Goal: Information Seeking & Learning: Learn about a topic

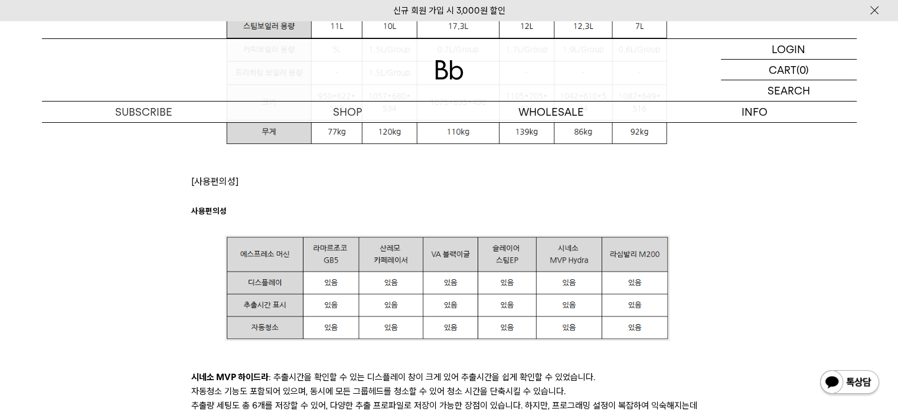
scroll to position [1713, 0]
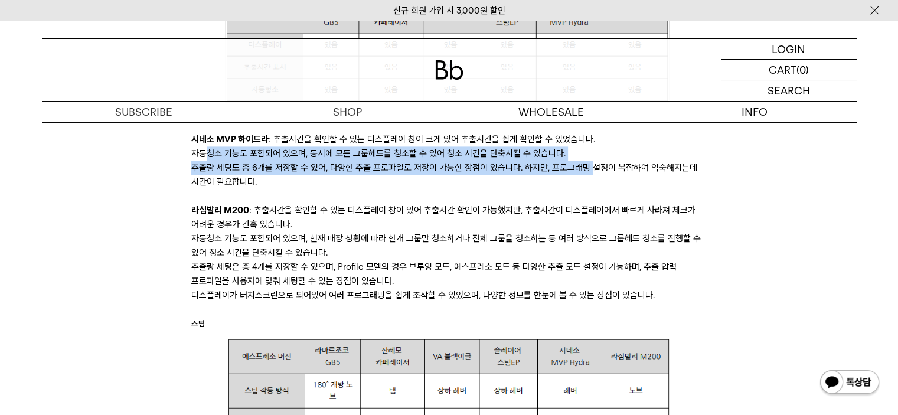
drag, startPoint x: 206, startPoint y: 154, endPoint x: 602, endPoint y: 168, distance: 397.2
click at [639, 158] on p "자동청소 기능도 포함되어 있으며, 동시에 모든 그룹헤드를 청소할 수 있어 청소 시간을 단축시킬 수 있습니다." at bounding box center [449, 153] width 516 height 14
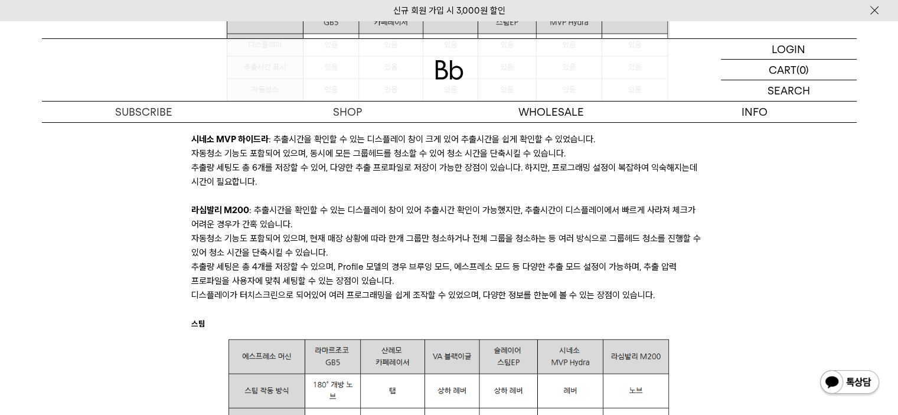
drag, startPoint x: 236, startPoint y: 168, endPoint x: 299, endPoint y: 176, distance: 63.7
click at [291, 176] on p "추출량 세팅도 총 6개를 저장할 수 있어, 다양한 추출 프로파일로 저장이 가능한 장점이 있습니다. 하지만, 프로그래밍 설정이 복잡하여 익숙해지…" at bounding box center [449, 175] width 516 height 28
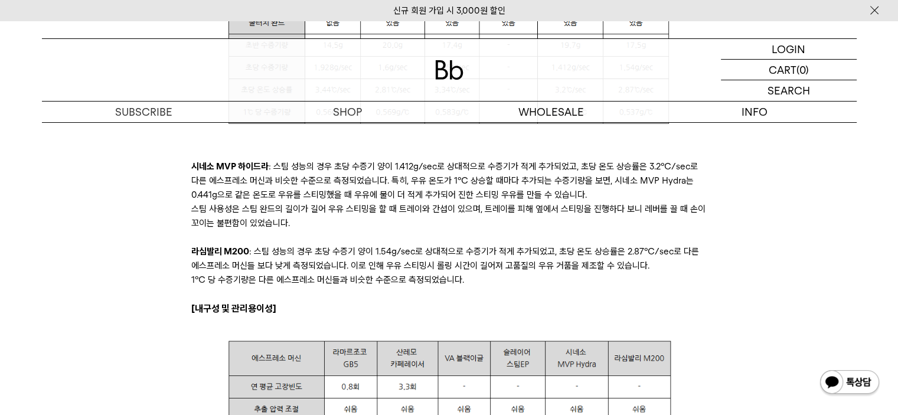
scroll to position [2126, 0]
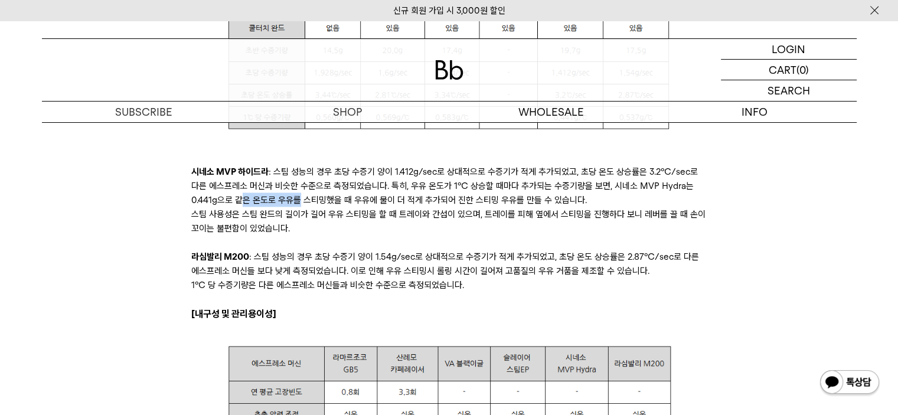
drag, startPoint x: 244, startPoint y: 196, endPoint x: 353, endPoint y: 210, distance: 109.5
click at [302, 198] on p "시네소 MVP 하이드라 : 스팀 성능의 경우 초당 수증기 양이 1.412g/sec로 상대적으로 수증기가 적게 추가되었고, 초당 온도 상승률은 …" at bounding box center [449, 185] width 516 height 43
click at [380, 230] on p "스팀 사용성은 스팀 완드의 길이가 길어 우유 스티밍을 할 때 트레이와 간섭이 있으며, 트레이를 피해 옆에서 스티밍을 진행하다 보니 레버를 끌 …" at bounding box center [449, 221] width 516 height 28
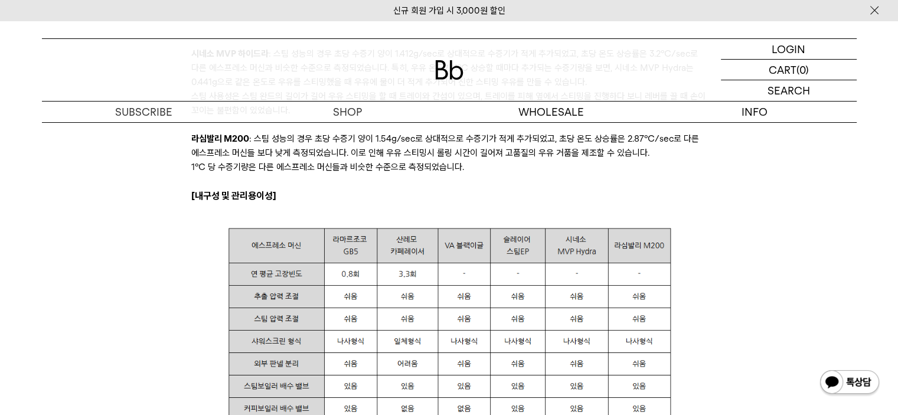
scroll to position [2599, 0]
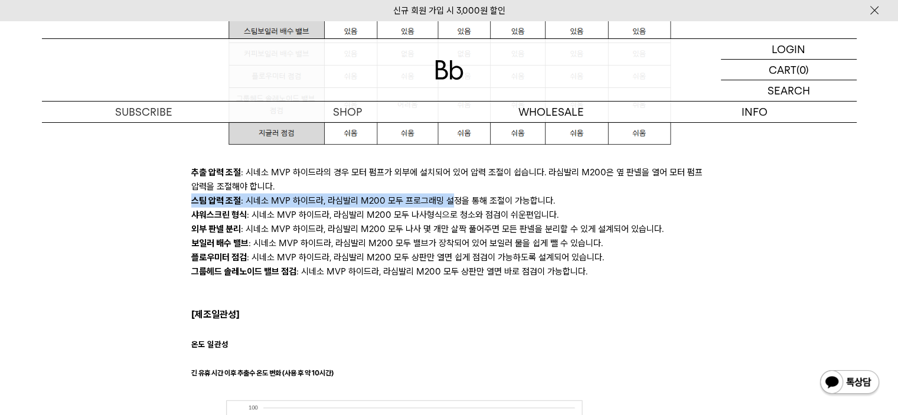
drag, startPoint x: 182, startPoint y: 200, endPoint x: 467, endPoint y: 203, distance: 284.7
click at [460, 203] on div "최근 빈브라더스에서 진행한 에스프레소 머신 필드 테스트 결과를 소개해 드립니다. 에스프레소 머신은 Bb 에스프레소 머신 선택 기준으로 테스트를…" at bounding box center [449, 405] width 791 height 5389
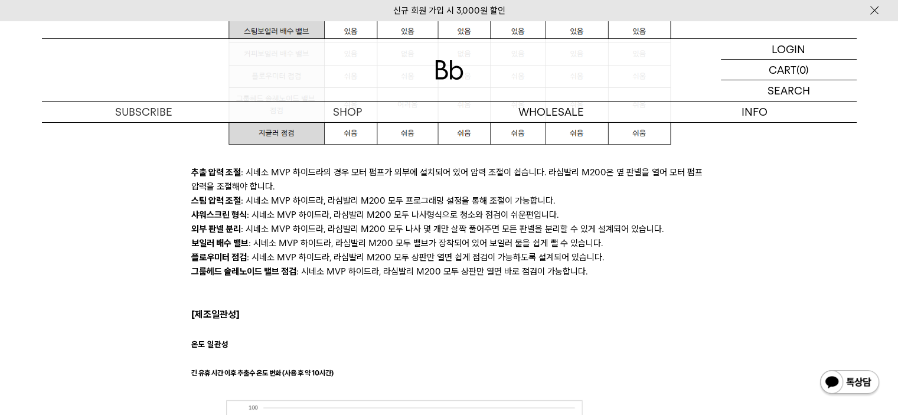
click at [537, 238] on li "보일러 배수 밸브 : 시네소 MVP 하이드라, 라심발리 M200 모두 밸브가 장착되어 있어 보일러 물을 쉽게 뺄 수 있습니다." at bounding box center [449, 243] width 516 height 14
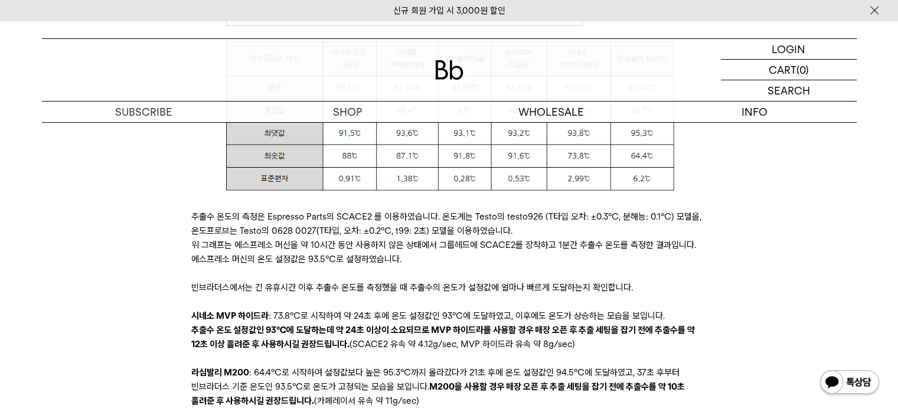
scroll to position [3189, 0]
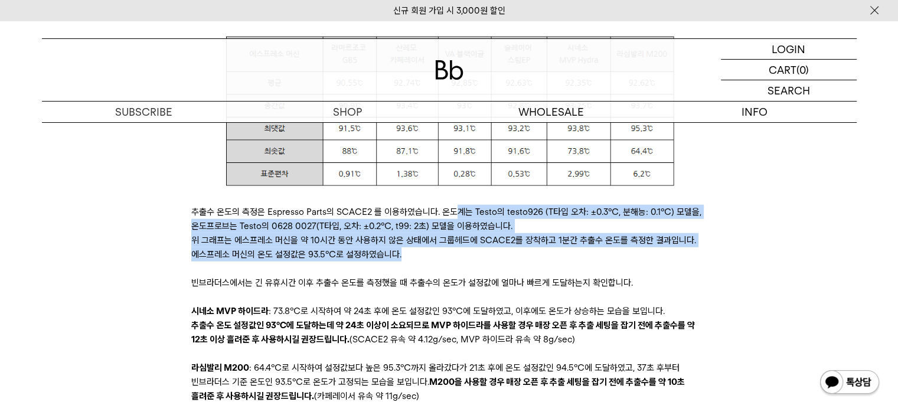
drag, startPoint x: 451, startPoint y: 212, endPoint x: 723, endPoint y: 257, distance: 276.0
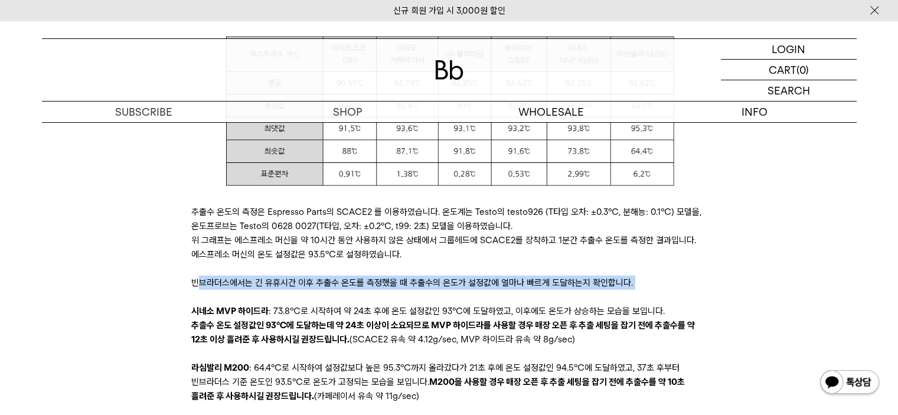
drag, startPoint x: 269, startPoint y: 285, endPoint x: 516, endPoint y: 296, distance: 247.7
click at [309, 292] on p "​" at bounding box center [449, 297] width 516 height 14
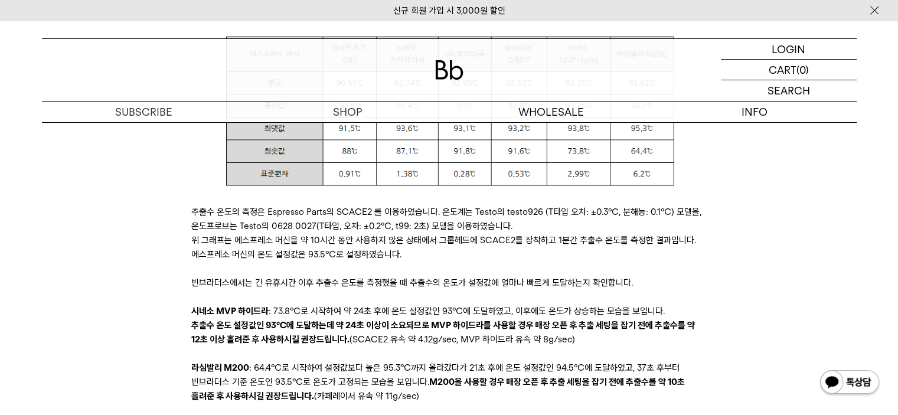
drag, startPoint x: 272, startPoint y: 311, endPoint x: 621, endPoint y: 335, distance: 349.3
click at [624, 348] on p "​" at bounding box center [449, 354] width 516 height 14
drag, startPoint x: 177, startPoint y: 325, endPoint x: 623, endPoint y: 338, distance: 446.1
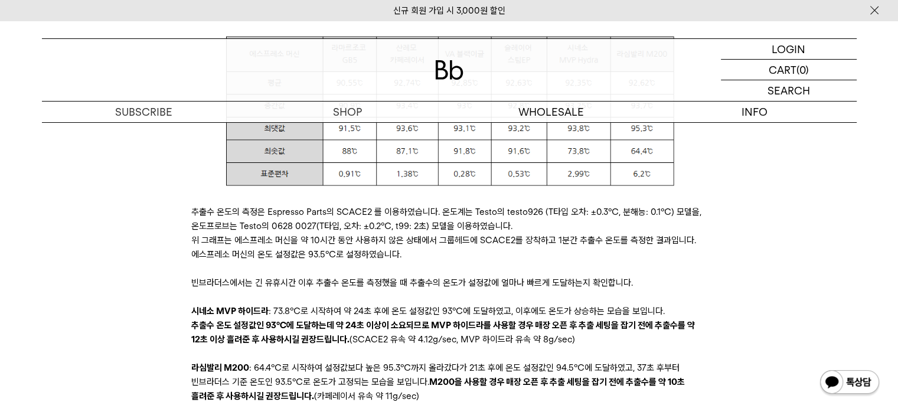
click at [632, 340] on p "추출수 온도 설정값인 93℃에 도달하는데 약 24초 이상이 소요되므로 MVP 하이드라를 사용할 경우 매장 오픈 후 추출 세팅을 잡기 전에 추출…" at bounding box center [449, 332] width 516 height 28
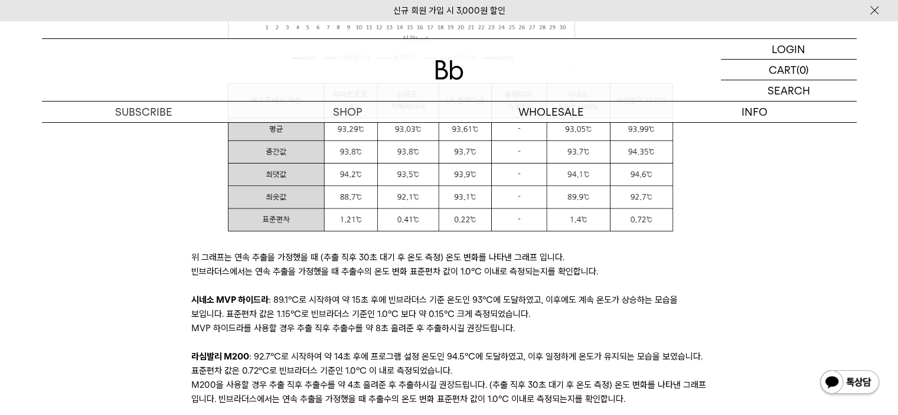
scroll to position [3898, 0]
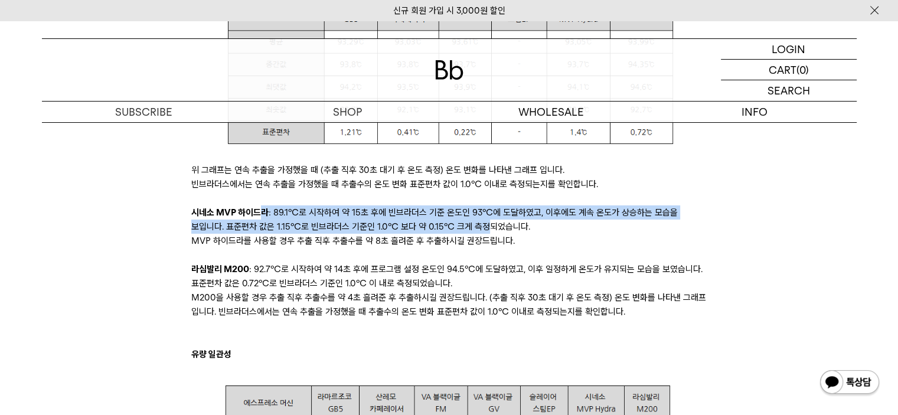
drag, startPoint x: 262, startPoint y: 216, endPoint x: 484, endPoint y: 225, distance: 221.7
click at [462, 221] on p "시네소 MVP 하이드라 : 89.1℃로 시작하여 약 15초 후에 빈브라더스 기준 온도인 93℃에 도달하였고, 이후에도 계속 온도가 상승하는 모…" at bounding box center [449, 220] width 516 height 28
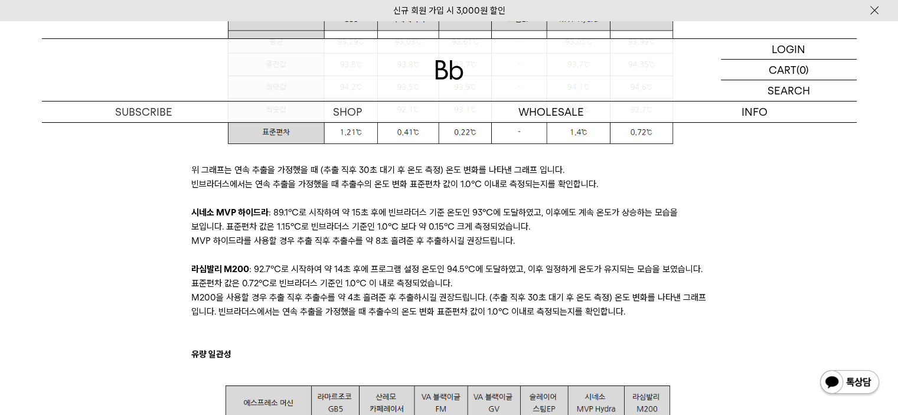
click at [543, 229] on p "시네소 MVP 하이드라 : 89.1℃로 시작하여 약 15초 후에 빈브라더스 기준 온도인 93℃에 도달하였고, 이후에도 계속 온도가 상승하는 모…" at bounding box center [449, 220] width 516 height 28
drag, startPoint x: 199, startPoint y: 219, endPoint x: 476, endPoint y: 225, distance: 277.1
click at [470, 227] on p "시네소 MVP 하이드라 : 89.1℃로 시작하여 약 15초 후에 빈브라더스 기준 온도인 93℃에 도달하였고, 이후에도 계속 온도가 상승하는 모…" at bounding box center [449, 220] width 516 height 28
click at [553, 232] on p "시네소 MVP 하이드라 : 89.1℃로 시작하여 약 15초 후에 빈브라더스 기준 온도인 93℃에 도달하였고, 이후에도 계속 온도가 상승하는 모…" at bounding box center [449, 220] width 516 height 28
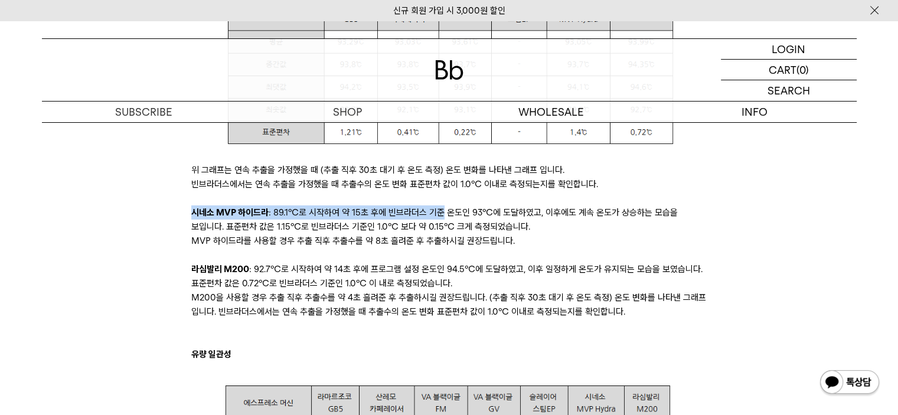
drag, startPoint x: 442, startPoint y: 206, endPoint x: 586, endPoint y: 228, distance: 145.9
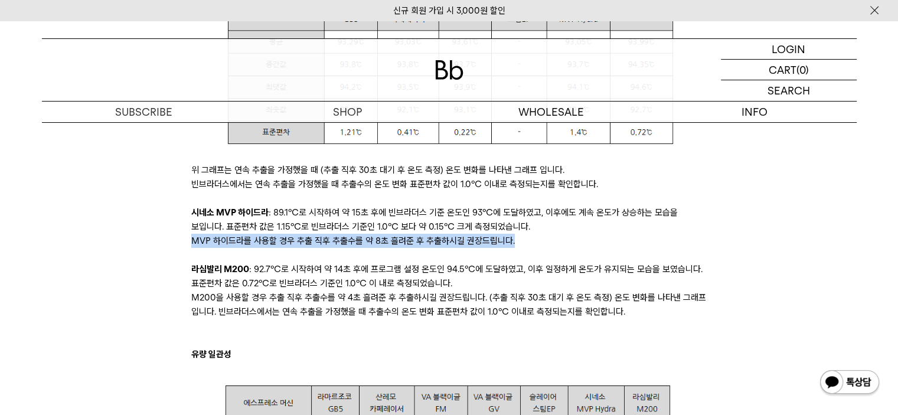
click at [599, 240] on p "MVP 하이드라를 사용할 경우 추출 직후 추출수를 약 8초 흘려준 후 추출하시길 권장드립니다." at bounding box center [449, 241] width 516 height 14
click at [595, 243] on p "MVP 하이드라를 사용할 경우 추출 직후 추출수를 약 8초 흘려준 후 추출하시길 권장드립니다." at bounding box center [449, 241] width 516 height 14
drag, startPoint x: 594, startPoint y: 245, endPoint x: 571, endPoint y: 252, distance: 24.1
click at [593, 245] on p "MVP 하이드라를 사용할 경우 추출 직후 추출수를 약 8초 흘려준 후 추출하시길 권장드립니다." at bounding box center [449, 241] width 516 height 14
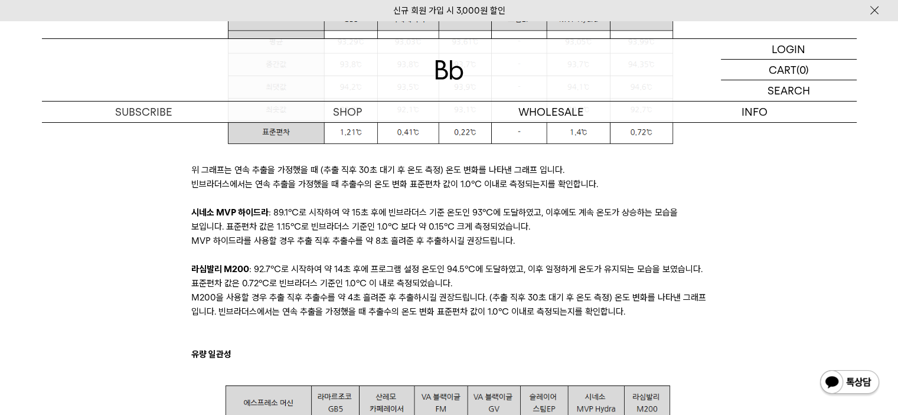
click at [607, 248] on p "​" at bounding box center [449, 255] width 516 height 14
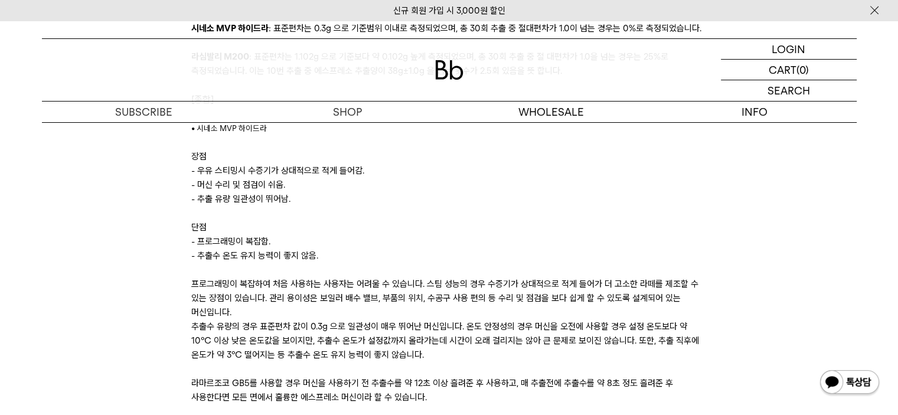
scroll to position [4666, 0]
